Goal: Information Seeking & Learning: Learn about a topic

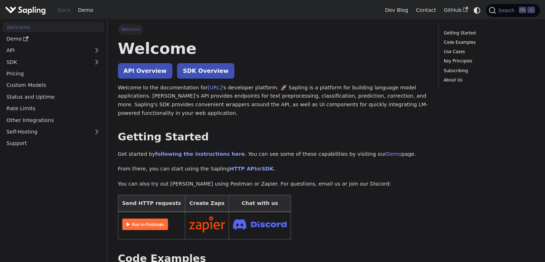
click at [281, 87] on p "Welcome to the documentation for [URL] 's developer platform. 🚀 Sapling is a pl…" at bounding box center [273, 100] width 310 height 34
copy p "[PERSON_NAME] i"
drag, startPoint x: 129, startPoint y: 96, endPoint x: 148, endPoint y: 97, distance: 18.6
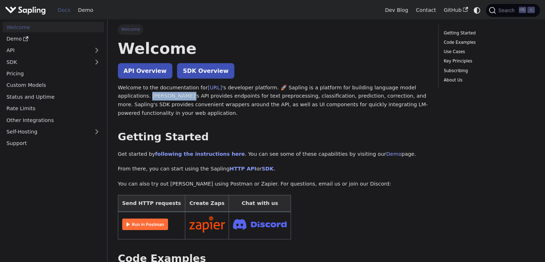
copy p "[PERSON_NAME] API p"
click at [137, 85] on p "Welcome to the documentation for [URL] 's developer platform. 🚀 Sapling is a pl…" at bounding box center [273, 100] width 310 height 34
drag, startPoint x: 125, startPoint y: 97, endPoint x: 230, endPoint y: 98, distance: 105.0
click at [230, 98] on p "Welcome to the documentation for [URL] 's developer platform. 🚀 Sapling is a pl…" at bounding box center [273, 100] width 310 height 34
click at [254, 101] on p "Welcome to the documentation for [URL] 's developer platform. 🚀 Sapling is a pl…" at bounding box center [273, 100] width 310 height 34
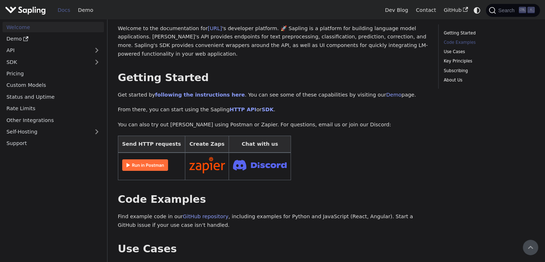
scroll to position [36, 0]
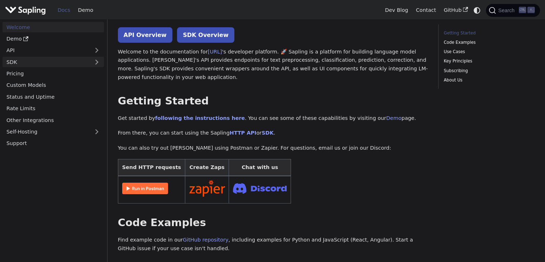
click at [74, 61] on link "SDK" at bounding box center [46, 62] width 87 height 10
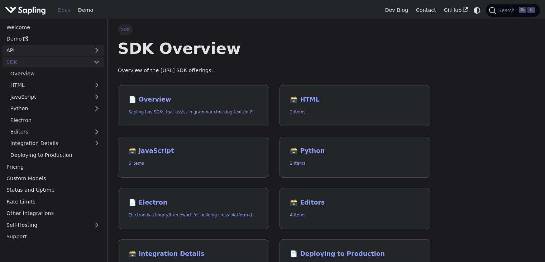
click at [86, 51] on link "API" at bounding box center [46, 50] width 87 height 10
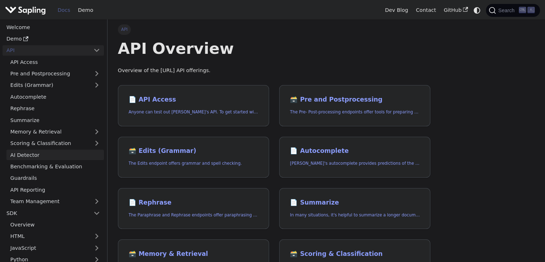
click at [33, 152] on link "AI Detector" at bounding box center [54, 154] width 97 height 10
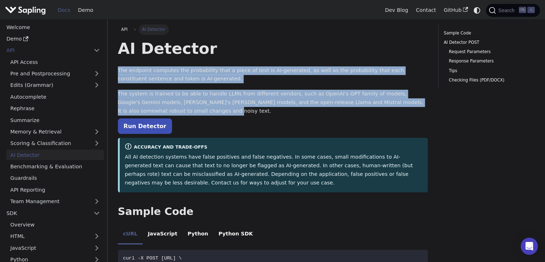
drag, startPoint x: 118, startPoint y: 68, endPoint x: 154, endPoint y: 115, distance: 60.0
copy div "The endpoint computes the probability that a piece of text is AI-generated, as …"
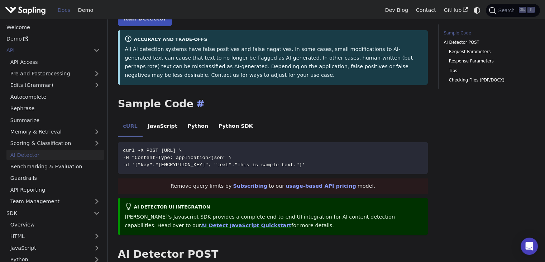
click at [345, 105] on h2 "Sample Code ​" at bounding box center [273, 103] width 310 height 13
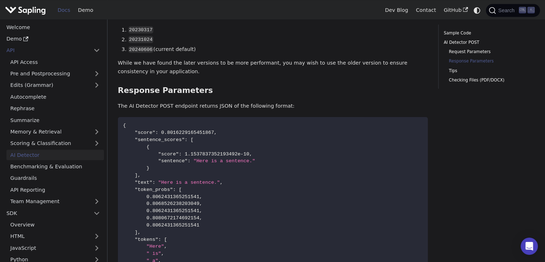
scroll to position [609, 0]
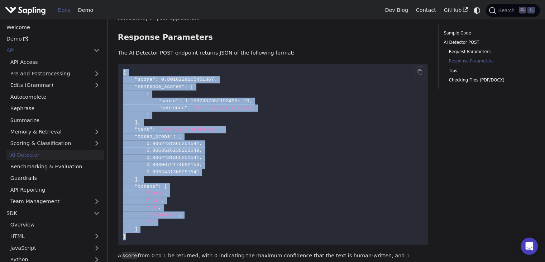
drag, startPoint x: 122, startPoint y: 75, endPoint x: 142, endPoint y: 238, distance: 164.6
click at [142, 238] on code "{ "score" : 0.8016229165451867 , "sentence_scores" : [ { "score" : 1.1537837352…" at bounding box center [273, 154] width 310 height 181
copy code "{ "score" : 0.8016229165451867 , "sentence_scores" : [ { "score" : 1.1537837352…"
click at [179, 221] on code "{ "score" : 0.8016229165451867 , "sentence_scores" : [ { "score" : 1.1537837352…" at bounding box center [273, 154] width 310 height 181
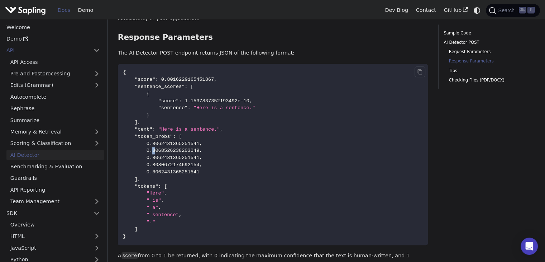
click at [153, 153] on span "0.8068526238203049" at bounding box center [173, 150] width 53 height 5
drag, startPoint x: 152, startPoint y: 159, endPoint x: 157, endPoint y: 160, distance: 5.5
click at [157, 160] on span "0.8062431365251541" at bounding box center [173, 157] width 53 height 5
drag, startPoint x: 156, startPoint y: 166, endPoint x: 165, endPoint y: 168, distance: 9.1
click at [165, 167] on span "0.8080672174692154" at bounding box center [173, 164] width 53 height 5
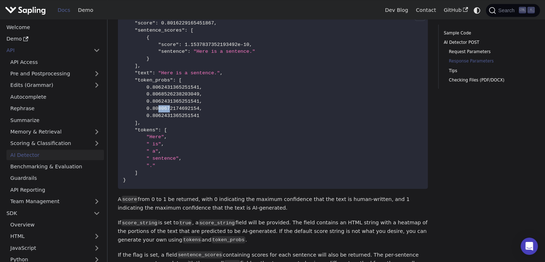
scroll to position [645, 0]
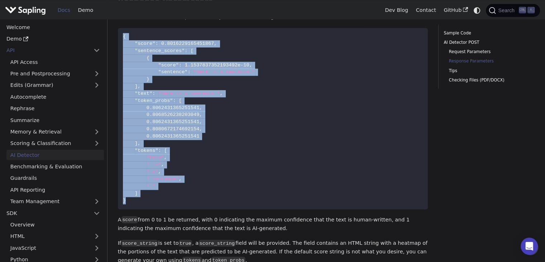
drag, startPoint x: 128, startPoint y: 206, endPoint x: 112, endPoint y: 45, distance: 161.3
copy code "{ "score" : 0.8016229165451867 , "sentence_scores" : [ { "score" : 1.1537837352…"
